Goal: Information Seeking & Learning: Learn about a topic

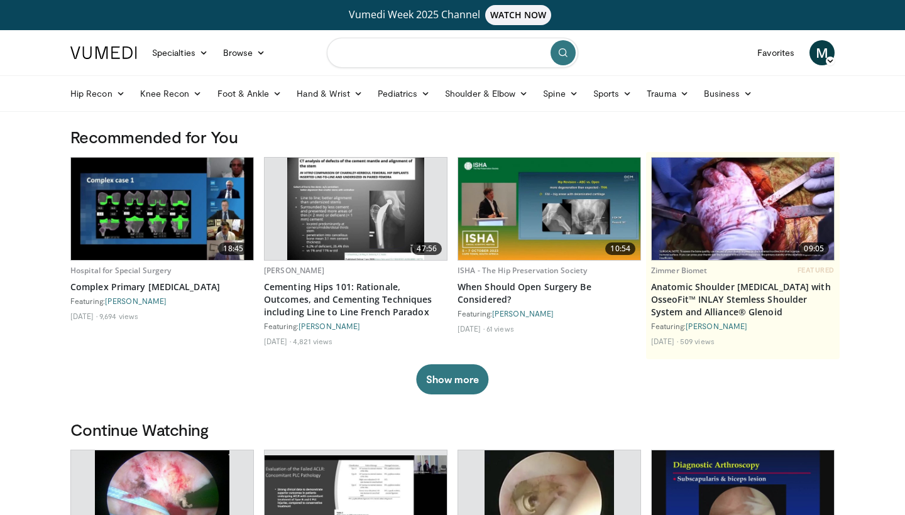
click at [473, 60] on input "Search topics, interventions" at bounding box center [452, 53] width 251 height 30
type input "**********"
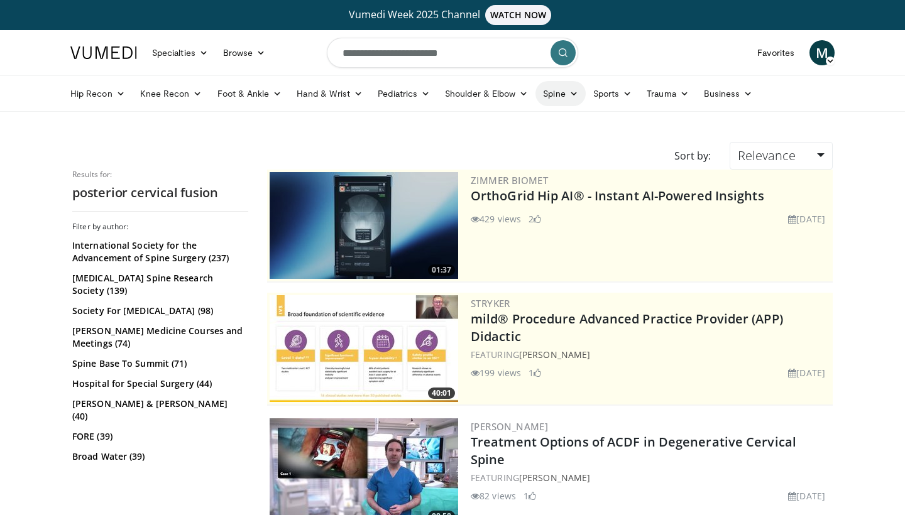
click at [574, 94] on icon at bounding box center [573, 93] width 9 height 9
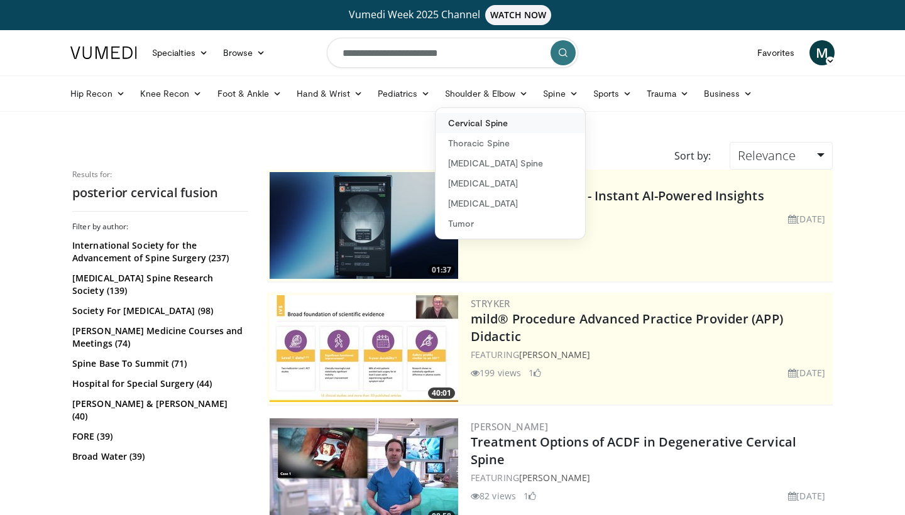
click at [503, 128] on link "Cervical Spine" at bounding box center [510, 123] width 150 height 20
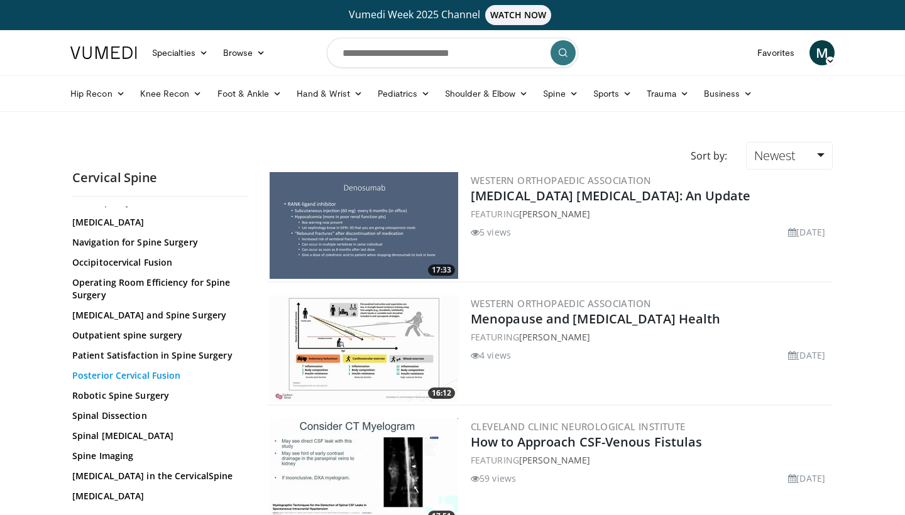
scroll to position [491, 0]
click at [178, 369] on link "Posterior Cervical Fusion" at bounding box center [157, 375] width 170 height 13
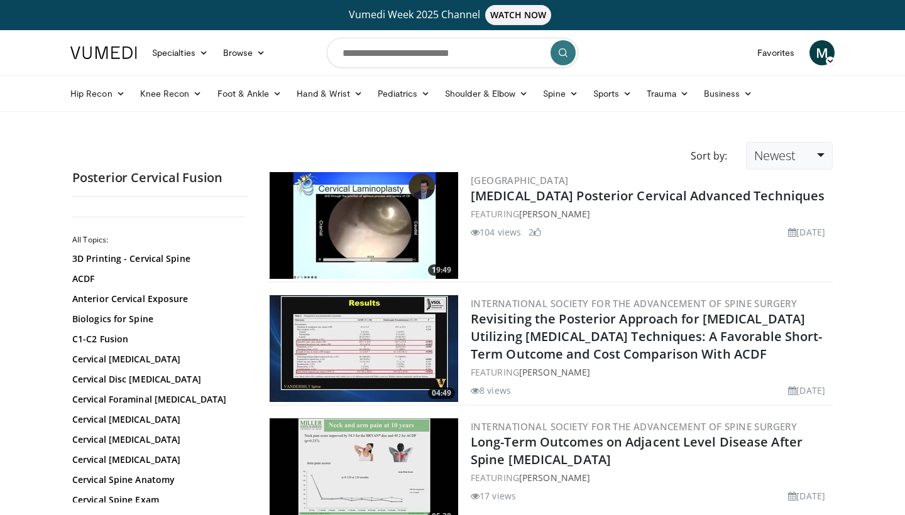
click at [810, 155] on link "Newest" at bounding box center [789, 156] width 87 height 28
click at [801, 204] on link "Thumbs Up" at bounding box center [796, 207] width 99 height 20
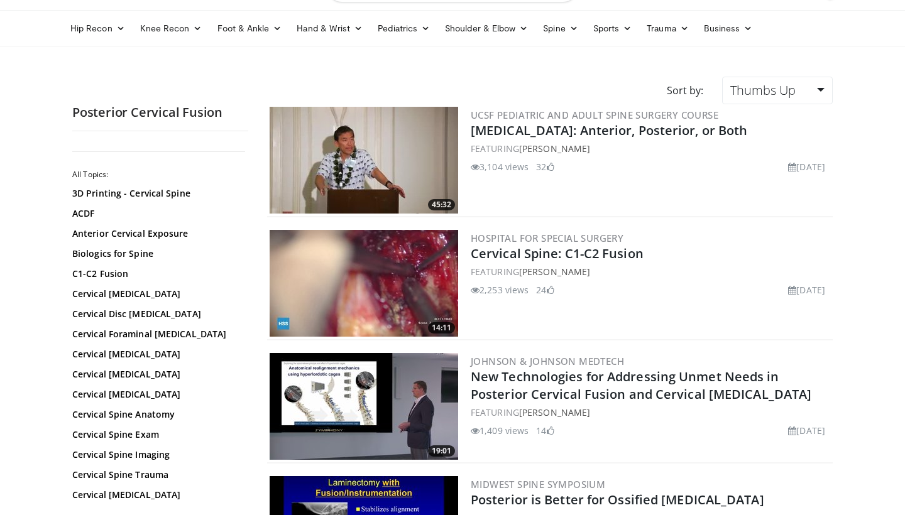
scroll to position [68, 0]
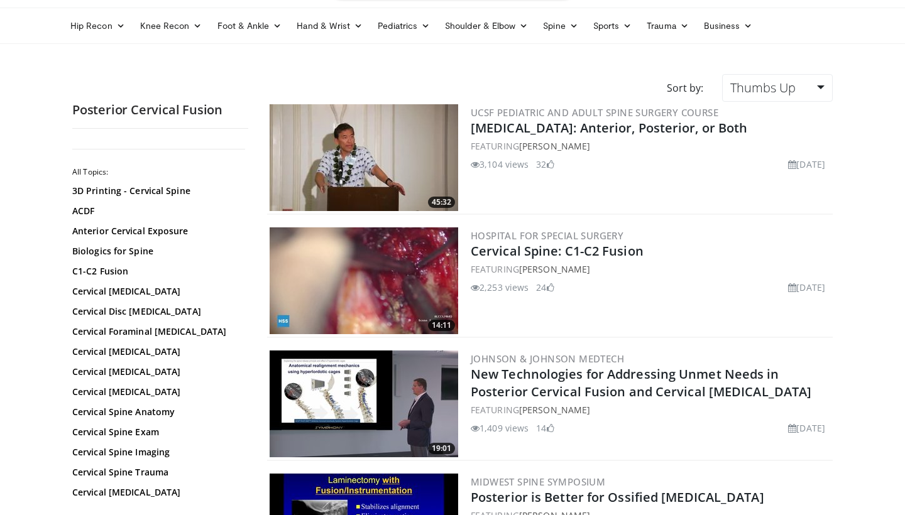
click at [377, 278] on img at bounding box center [364, 280] width 189 height 107
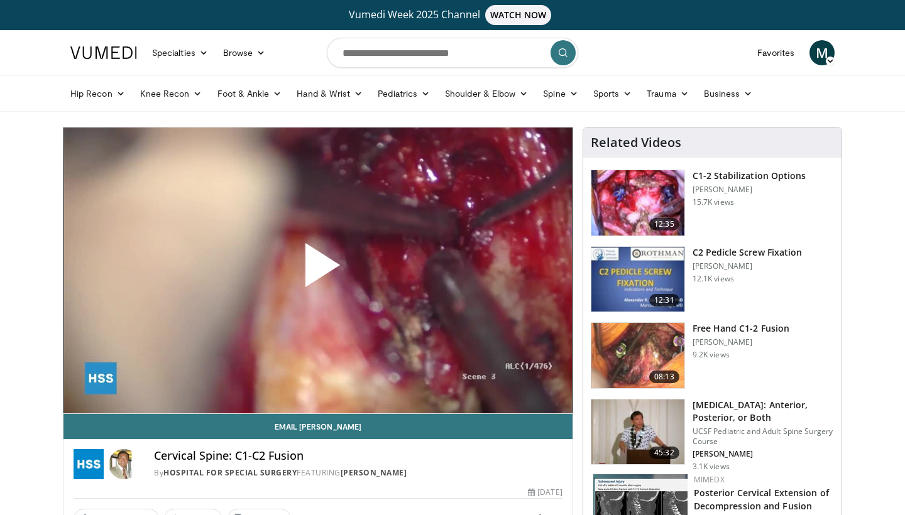
click at [318, 270] on span "Video Player" at bounding box center [318, 270] width 0 height 0
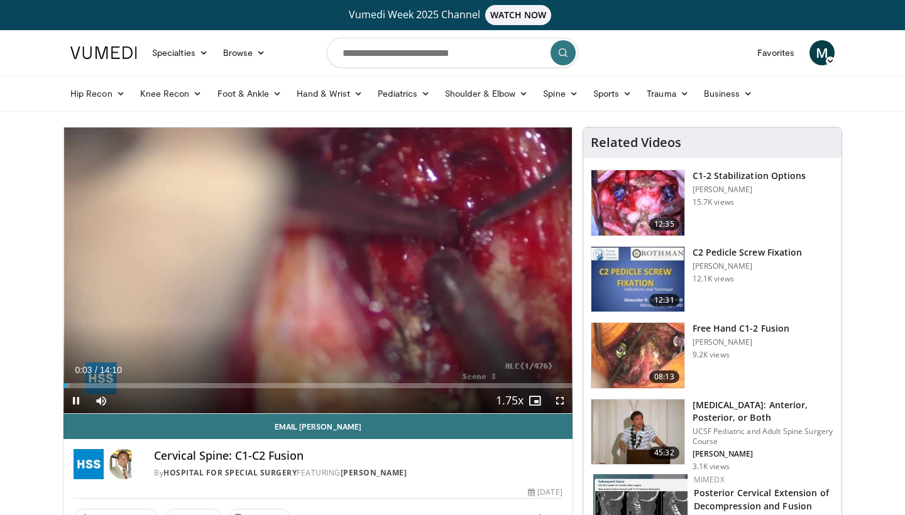
click at [554, 402] on span "Video Player" at bounding box center [559, 400] width 25 height 25
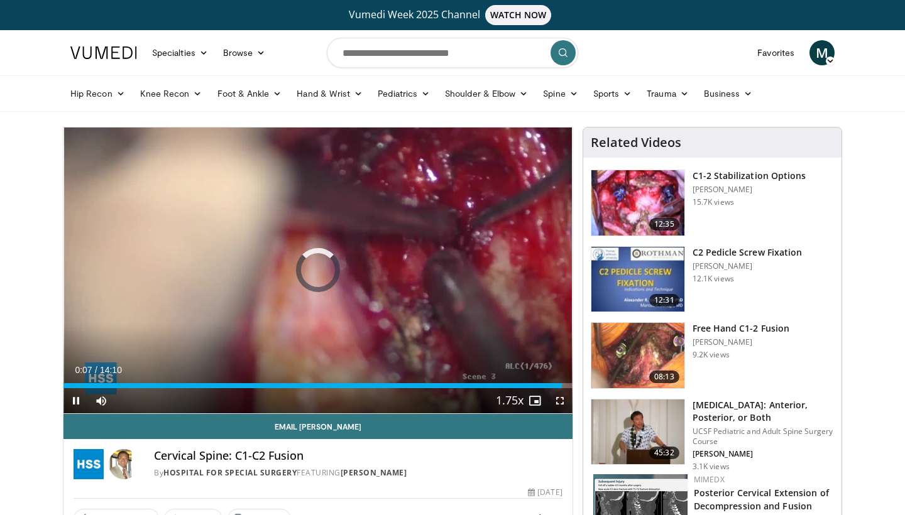
click at [562, 403] on span "Video Player" at bounding box center [559, 400] width 25 height 25
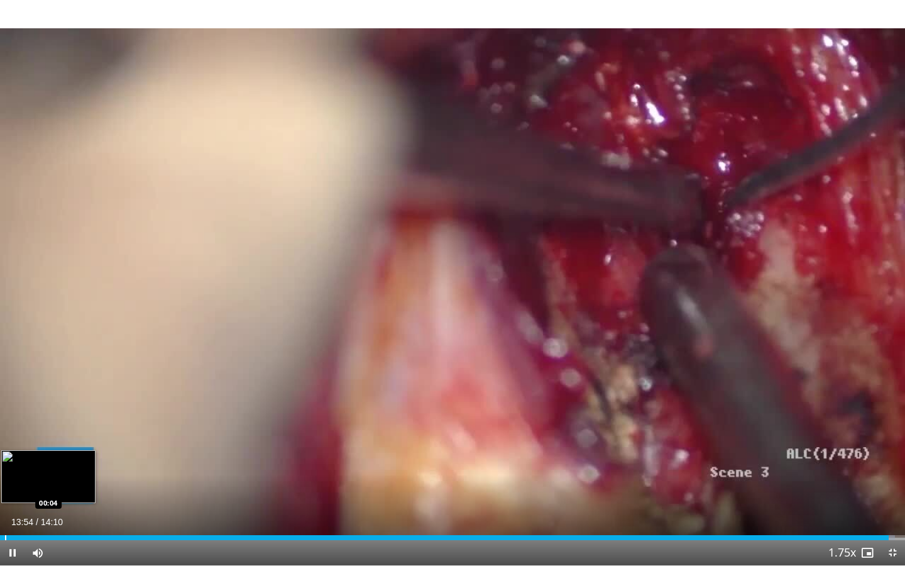
click at [6, 515] on div "Progress Bar" at bounding box center [5, 537] width 1 height 5
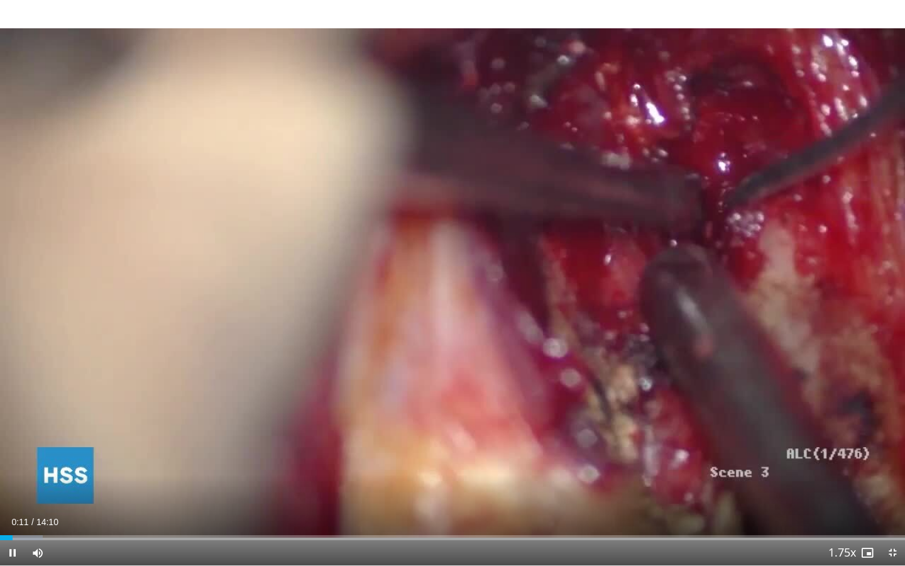
click at [14, 515] on span "Video Player" at bounding box center [12, 552] width 25 height 25
click at [20, 515] on div "Progress Bar" at bounding box center [20, 537] width 1 height 5
click at [14, 515] on div "Progress Bar" at bounding box center [14, 537] width 1 height 5
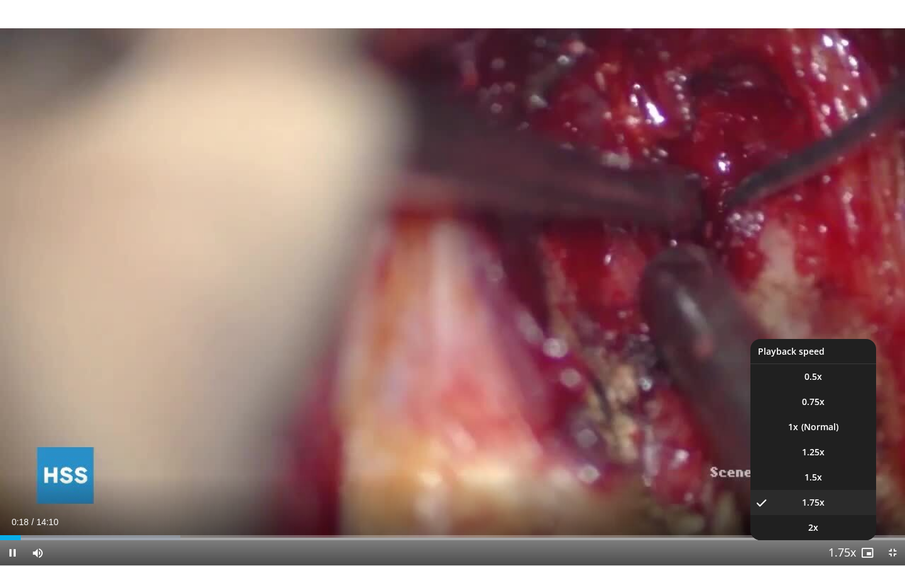
click at [838, 515] on span "Video Player" at bounding box center [842, 552] width 18 height 25
click at [823, 435] on li "1x" at bounding box center [813, 426] width 126 height 25
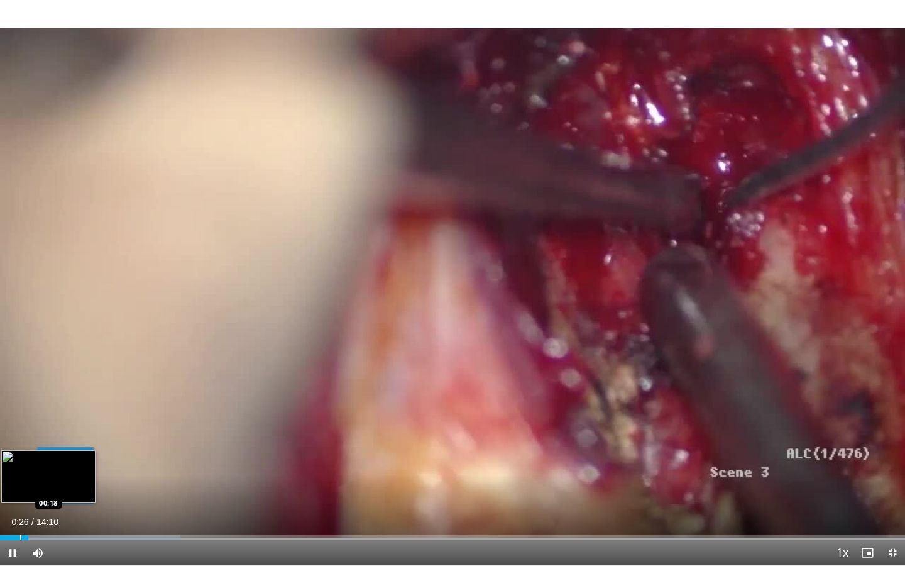
click at [20, 515] on div "Progress Bar" at bounding box center [20, 537] width 1 height 5
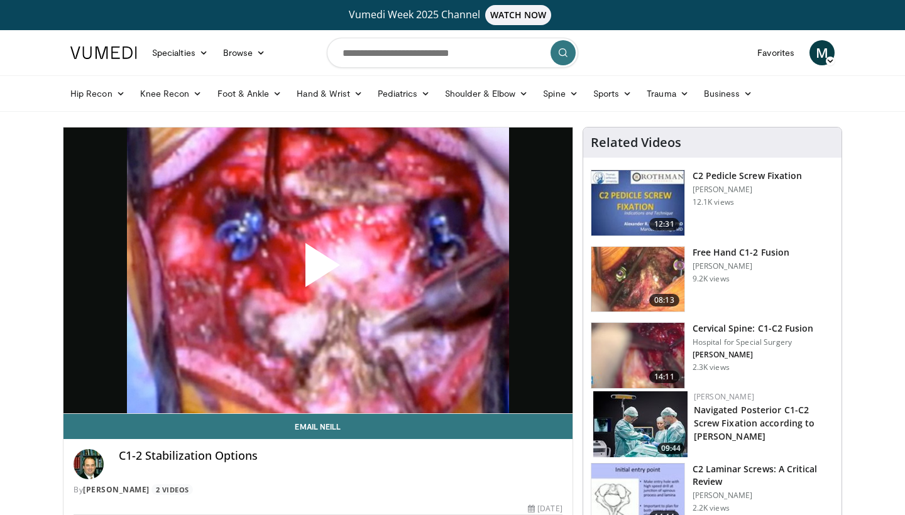
click at [318, 270] on span "Video Player" at bounding box center [318, 270] width 0 height 0
